Goal: Navigation & Orientation: Understand site structure

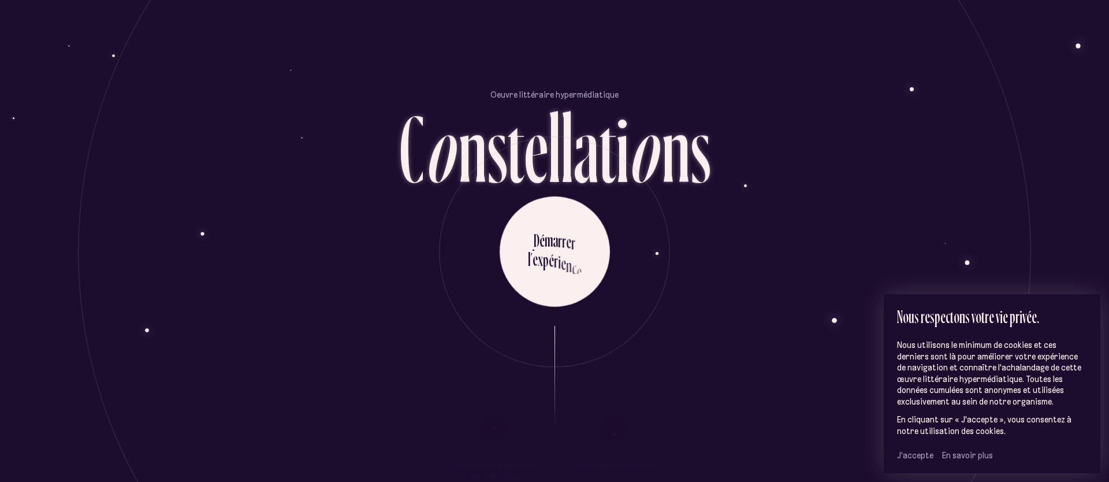
click at [921, 454] on span "J’accepte" at bounding box center [915, 455] width 36 height 10
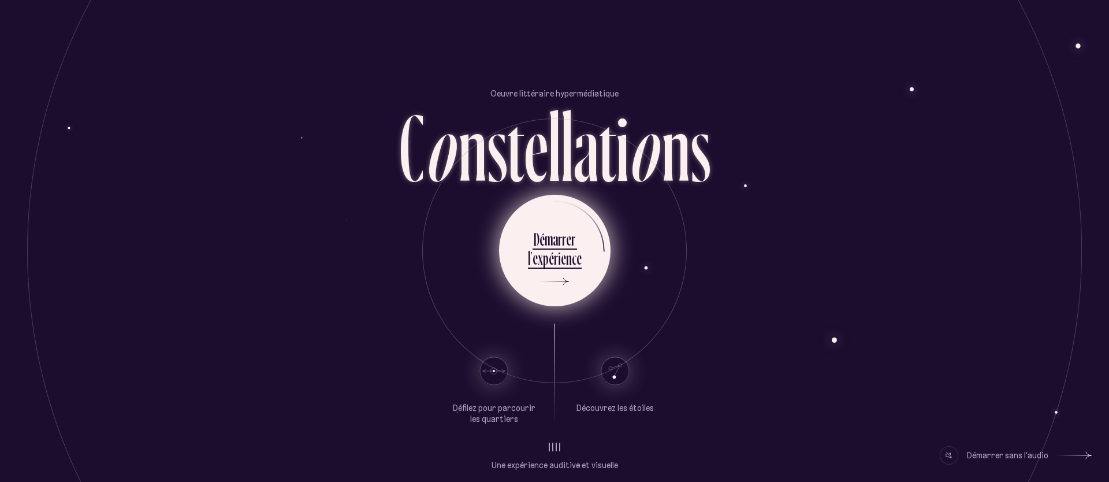
click at [572, 268] on div "c" at bounding box center [574, 258] width 5 height 23
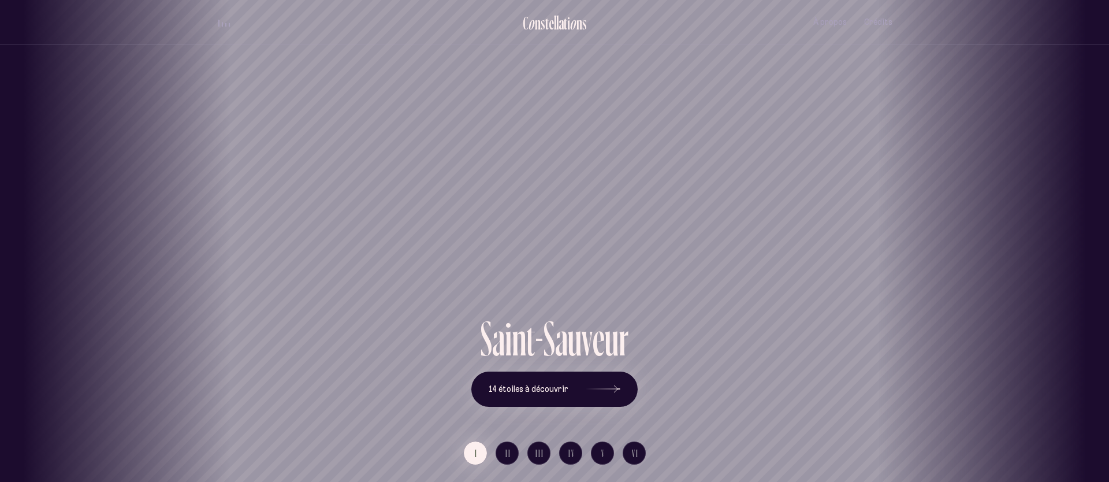
drag, startPoint x: 727, startPoint y: 233, endPoint x: 559, endPoint y: 214, distance: 168.5
click at [559, 214] on div "[GEOGRAPHIC_DATA] [GEOGRAPHIC_DATA] [GEOGRAPHIC_DATA][PERSON_NAME][GEOGRAPHIC_D…" at bounding box center [554, 241] width 1109 height 482
click at [598, 390] on icon at bounding box center [603, 388] width 35 height 87
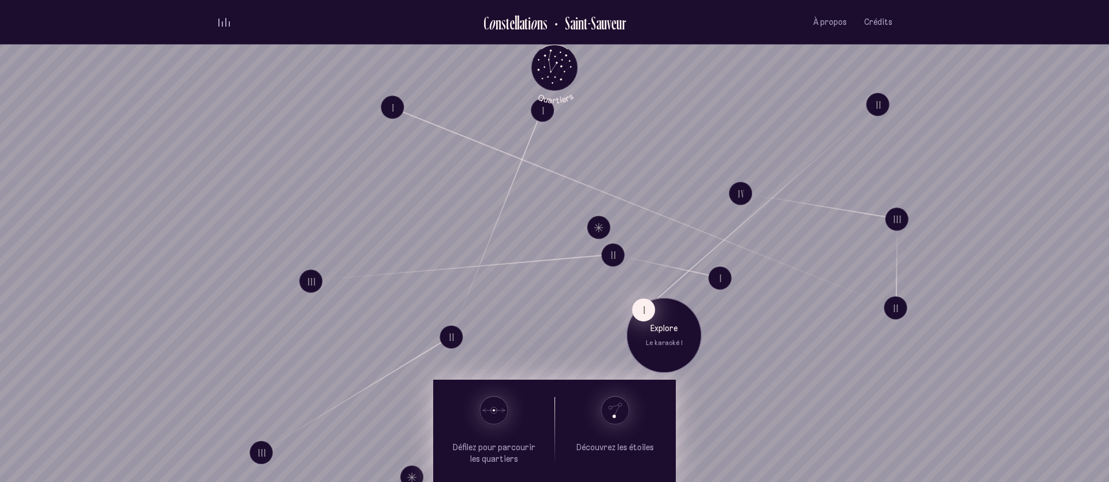
click at [643, 315] on button "I" at bounding box center [643, 309] width 23 height 23
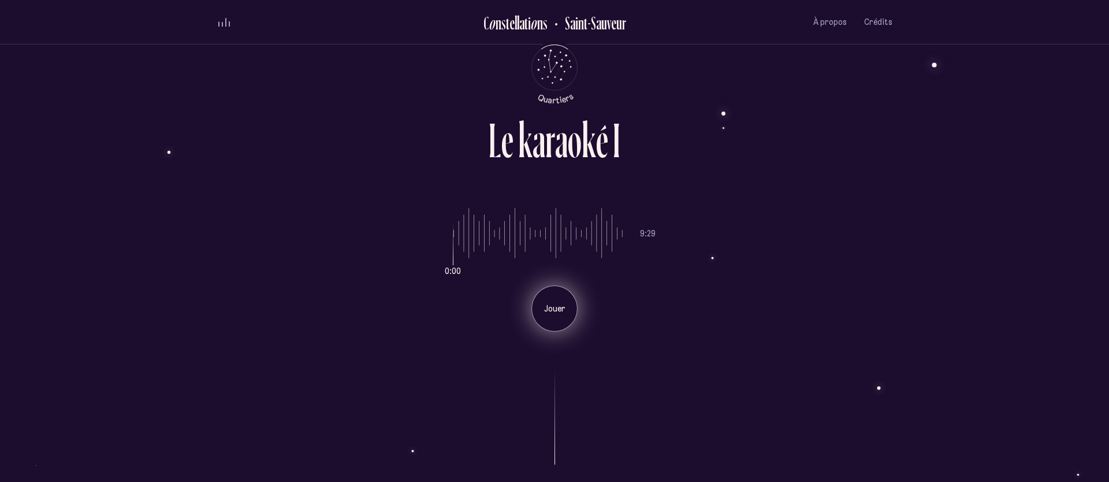
click at [546, 318] on div "Jouer" at bounding box center [554, 308] width 46 height 46
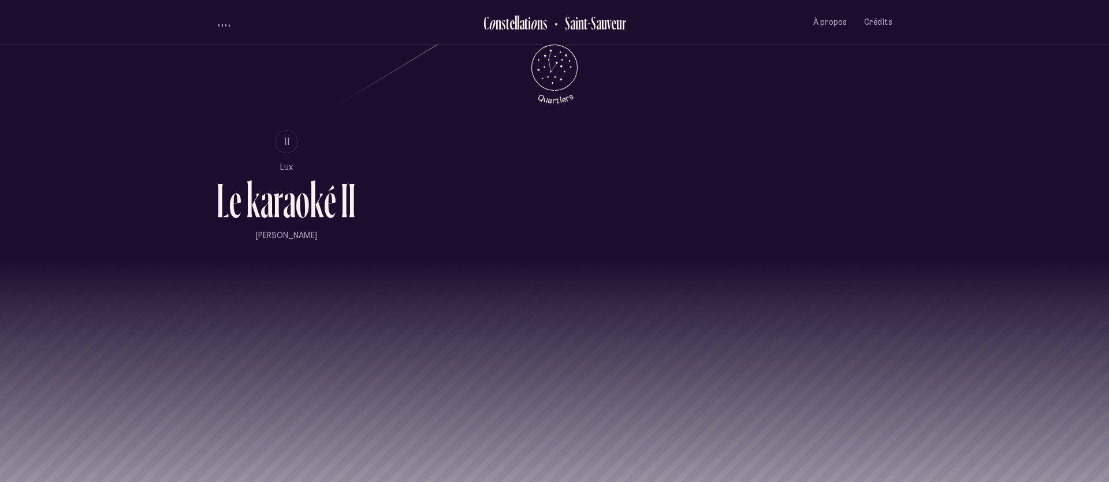
scroll to position [921, 0]
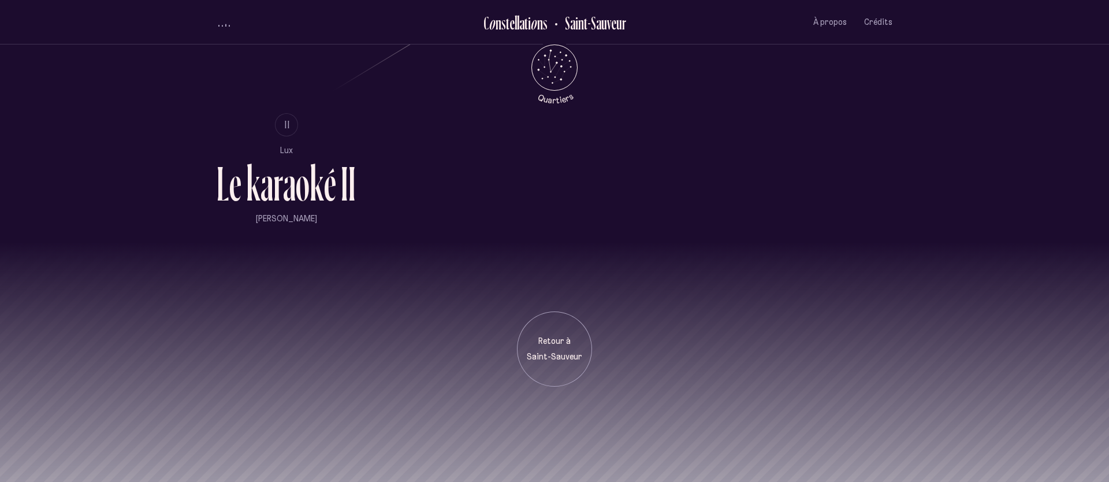
click at [752, 319] on div "Retour à [GEOGRAPHIC_DATA]" at bounding box center [554, 314] width 1109 height 144
click at [832, 22] on span "À propos" at bounding box center [829, 22] width 33 height 10
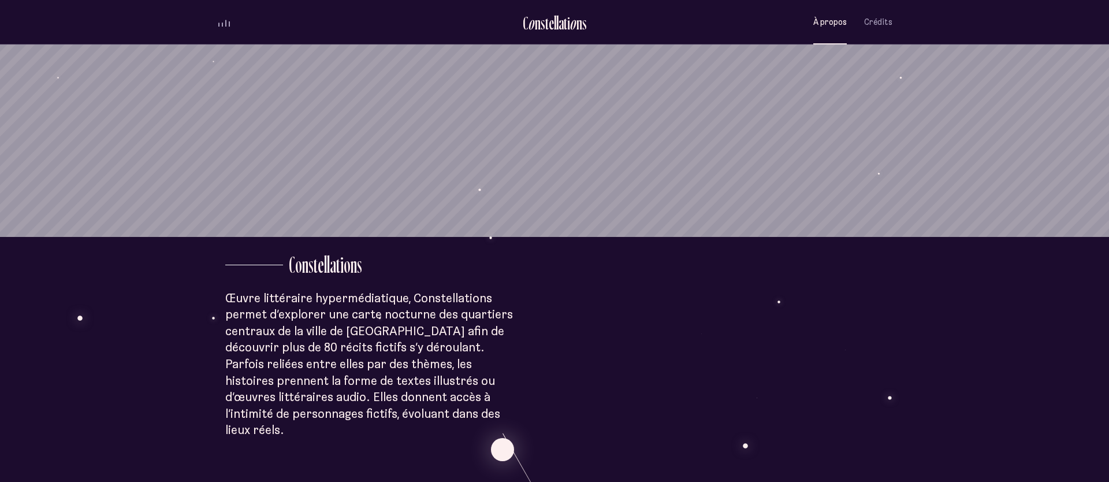
scroll to position [287, 0]
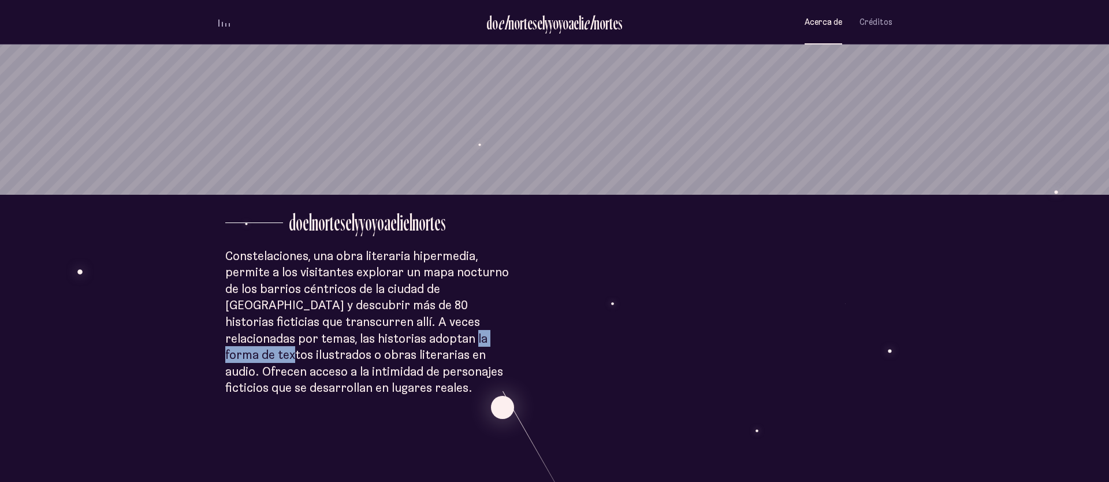
drag, startPoint x: 388, startPoint y: 343, endPoint x: 458, endPoint y: 333, distance: 70.7
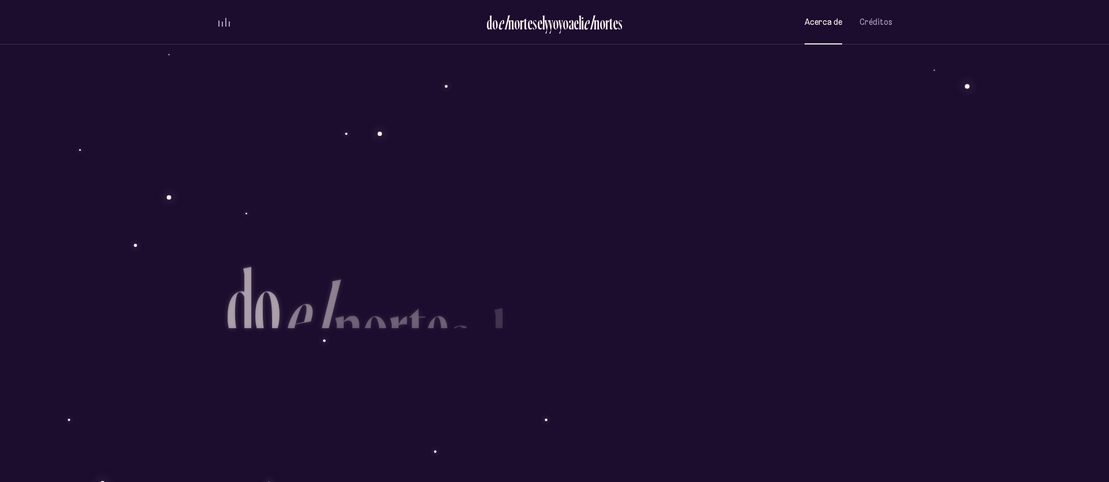
scroll to position [1107, 0]
